Goal: Information Seeking & Learning: Learn about a topic

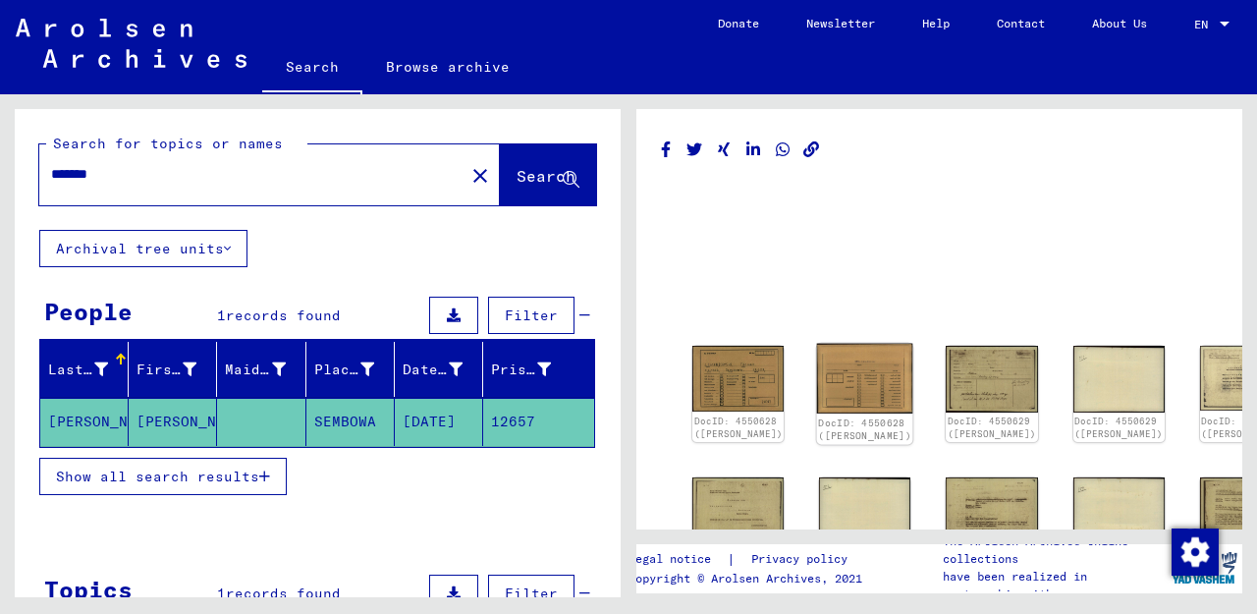
click at [838, 376] on img at bounding box center [865, 379] width 96 height 70
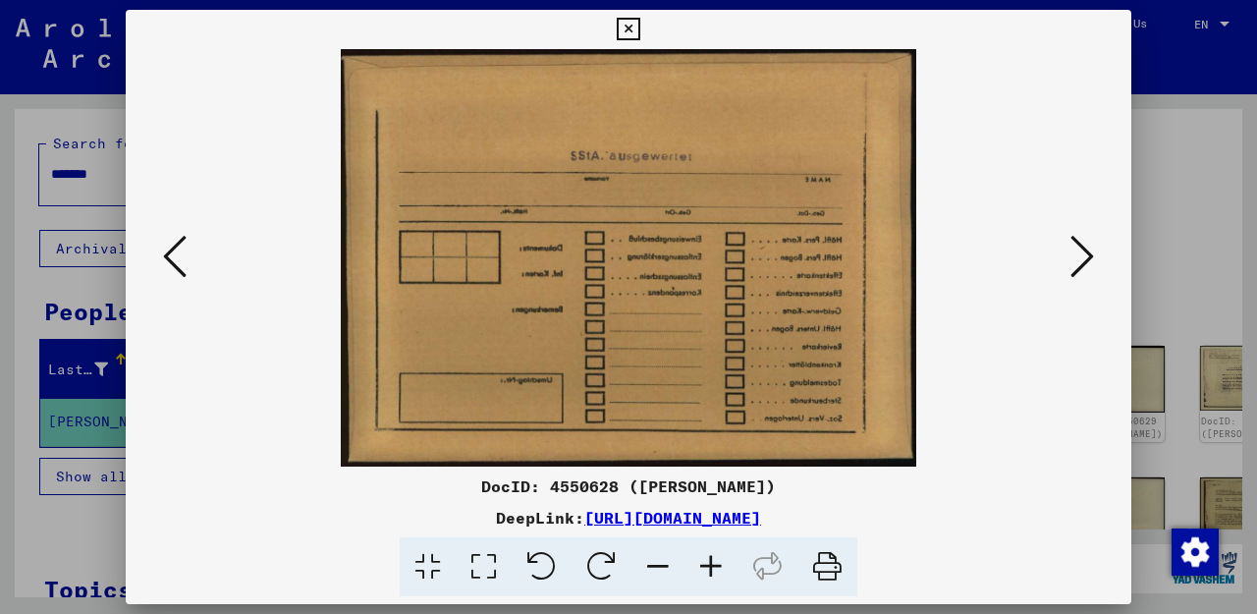
click at [1089, 261] on icon at bounding box center [1082, 256] width 24 height 47
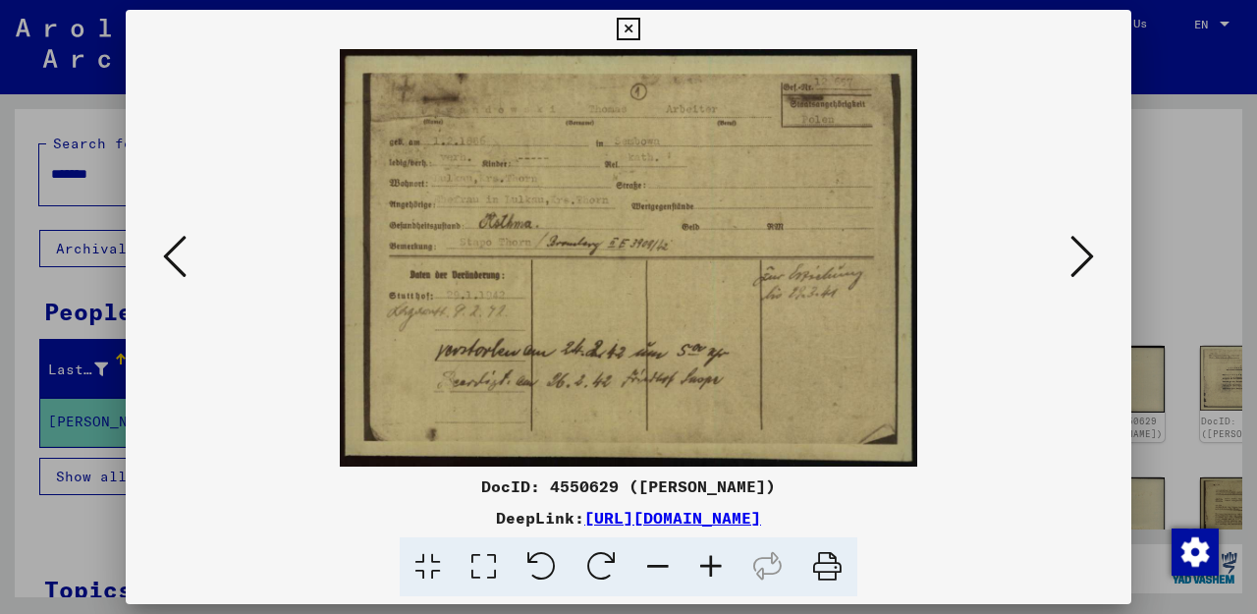
click at [1089, 261] on icon at bounding box center [1082, 256] width 24 height 47
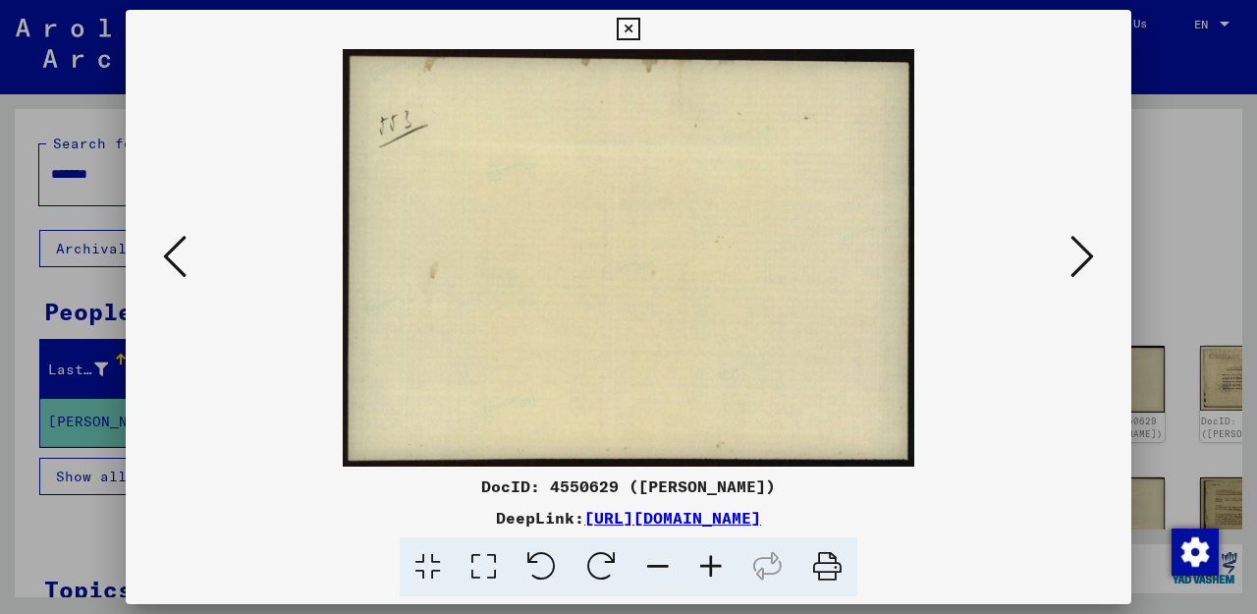
click at [1089, 261] on icon at bounding box center [1082, 256] width 24 height 47
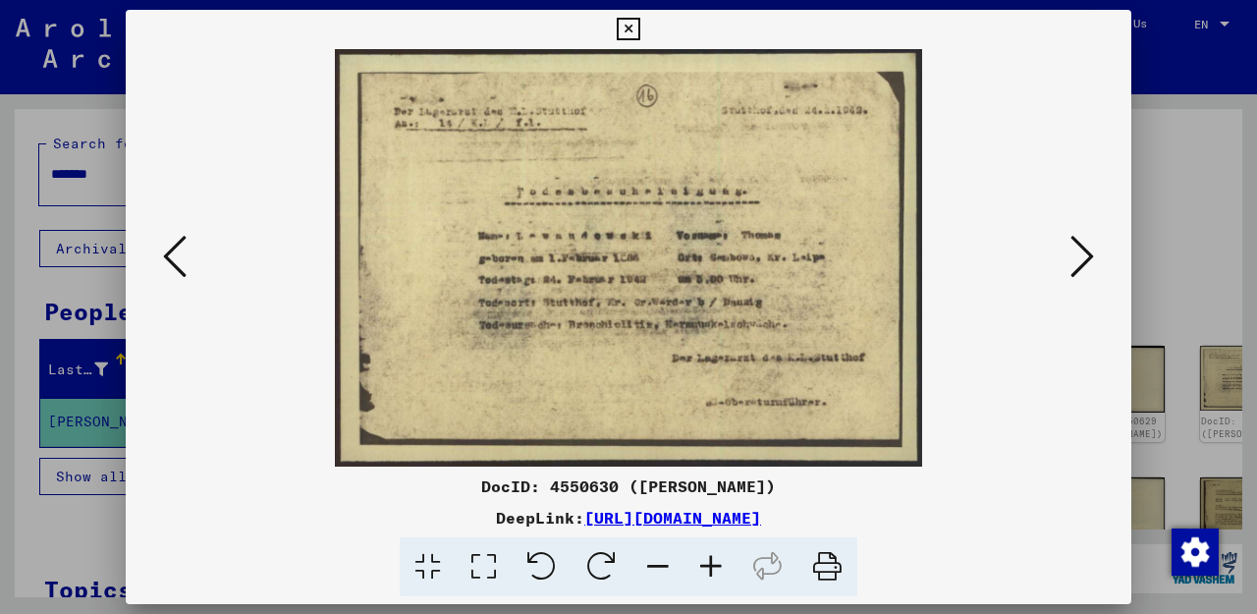
click at [1089, 261] on icon at bounding box center [1082, 256] width 24 height 47
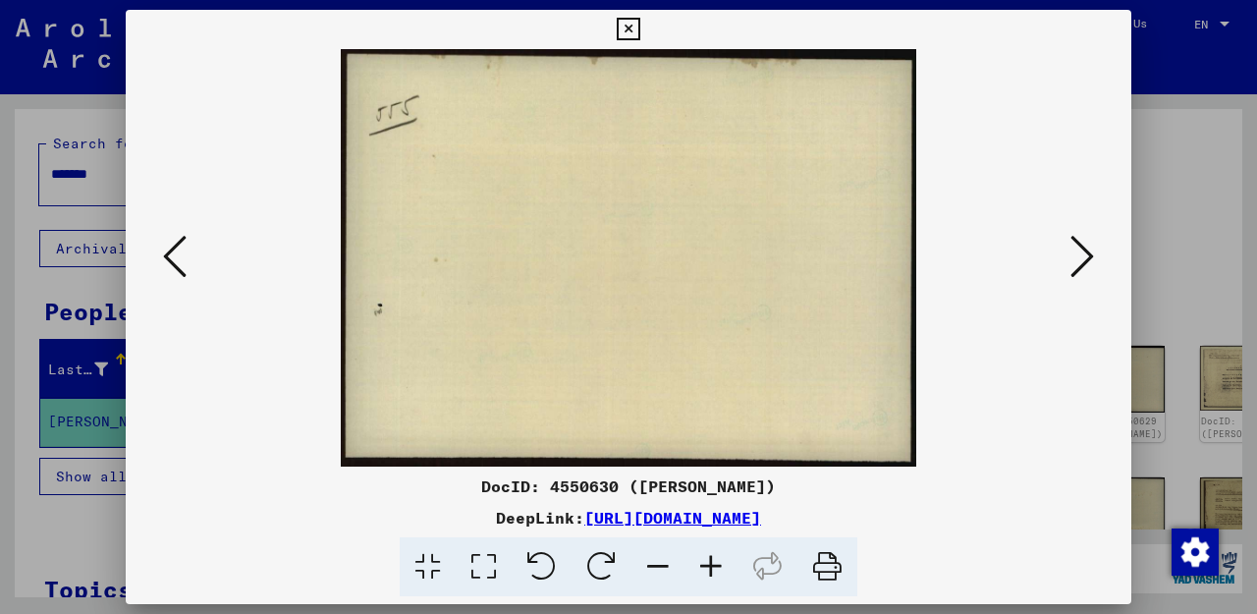
click at [1089, 261] on icon at bounding box center [1082, 256] width 24 height 47
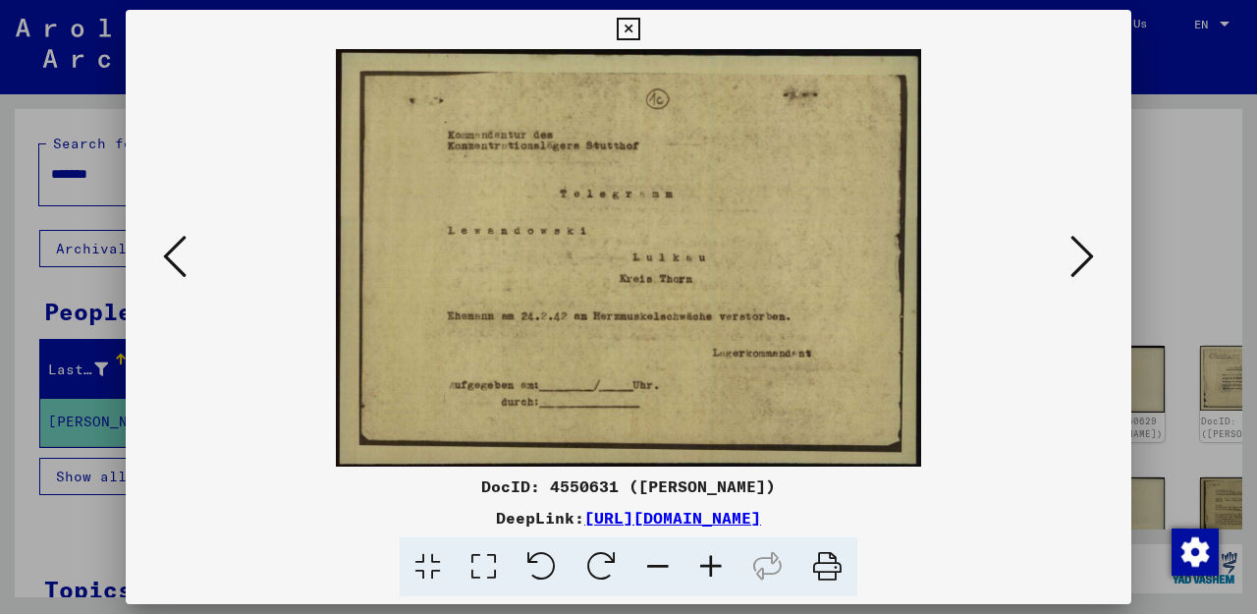
click at [1089, 261] on icon at bounding box center [1082, 256] width 24 height 47
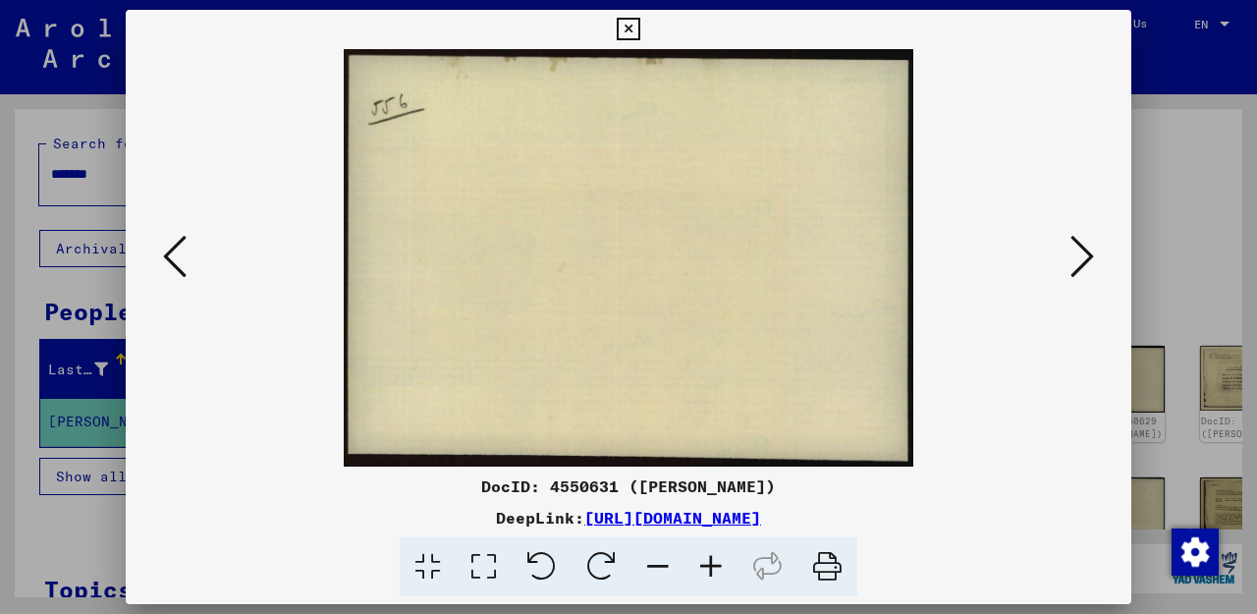
click at [1089, 261] on icon at bounding box center [1082, 256] width 24 height 47
